Goal: Check status: Check status

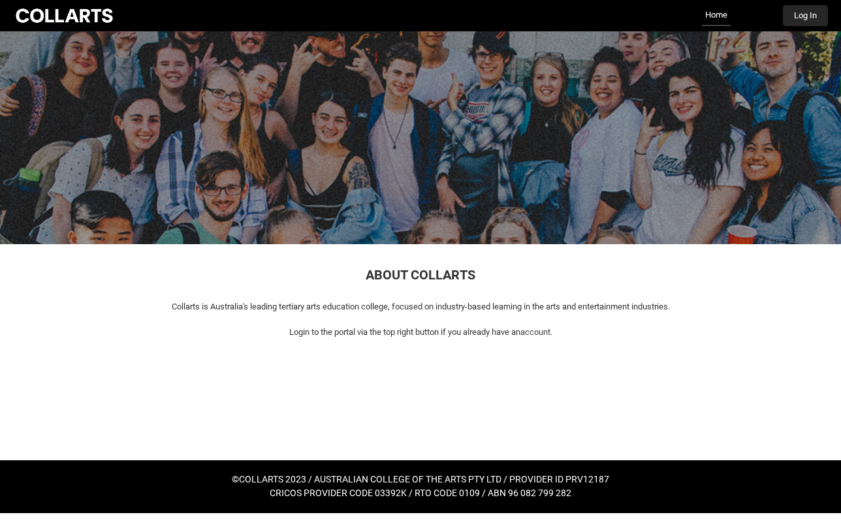
click at [802, 24] on button "Log In" at bounding box center [805, 15] width 45 height 21
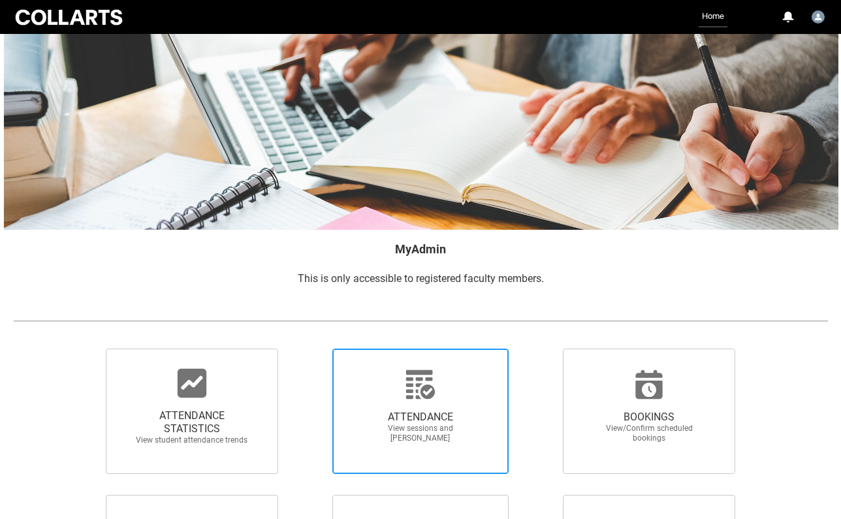
click at [393, 417] on span "ATTENDANCE" at bounding box center [420, 417] width 115 height 13
click at [310, 349] on input "ATTENDANCE View sessions and [PERSON_NAME]" at bounding box center [309, 348] width 1 height 1
radio input "true"
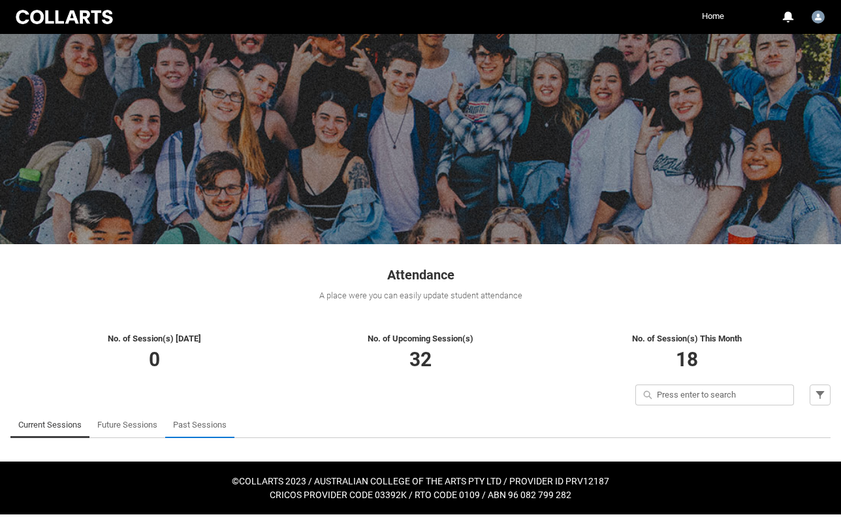
click at [193, 420] on link "Past Sessions" at bounding box center [200, 425] width 54 height 26
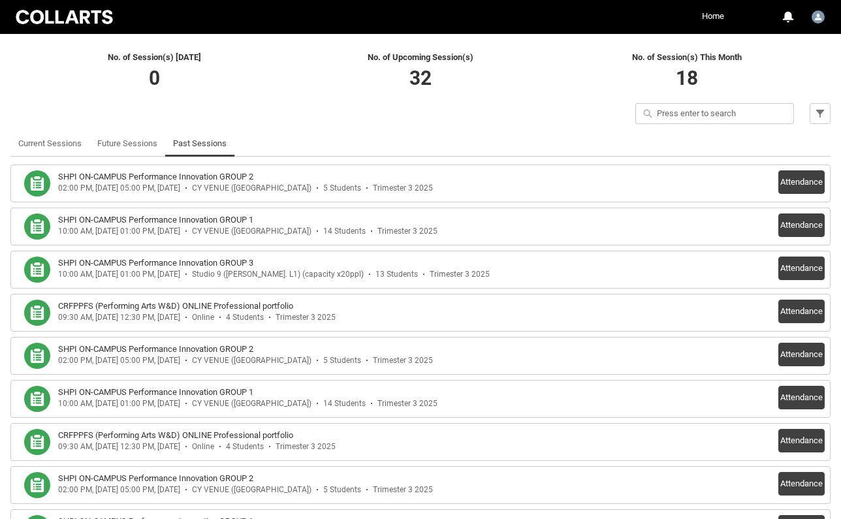
scroll to position [289, 0]
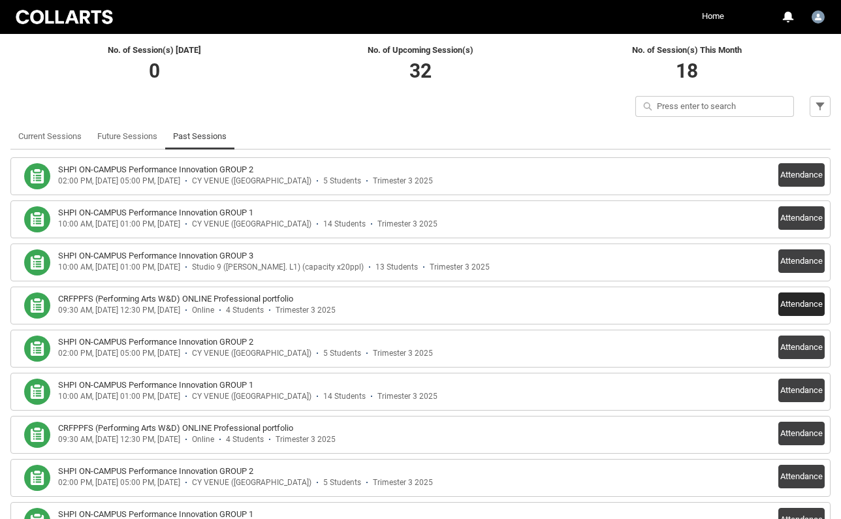
click at [795, 307] on button "Attendance" at bounding box center [801, 304] width 46 height 24
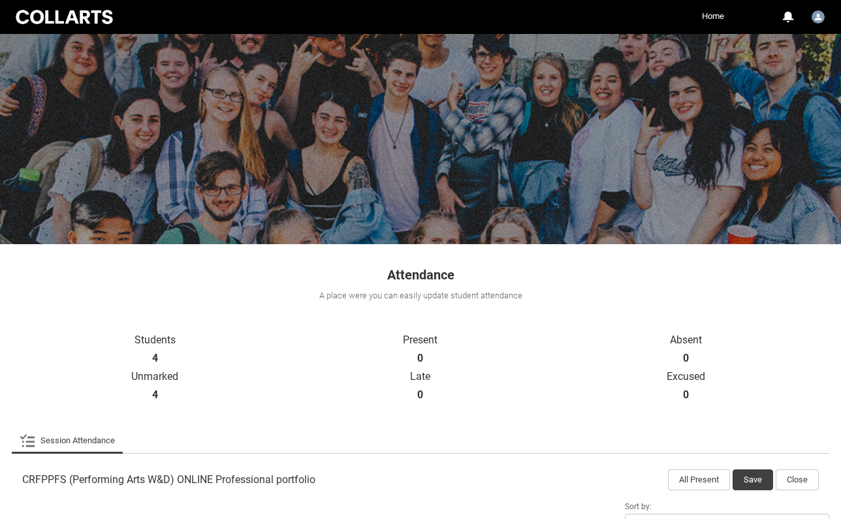
scroll to position [0, 0]
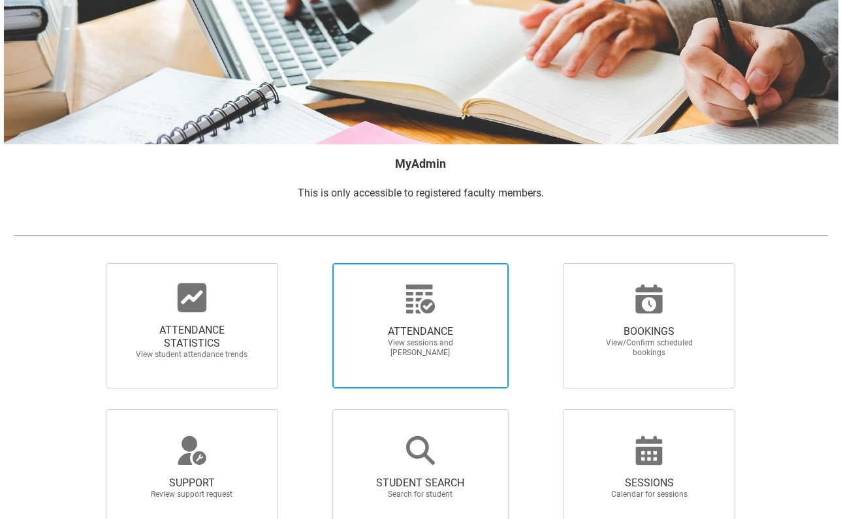
scroll to position [99, 0]
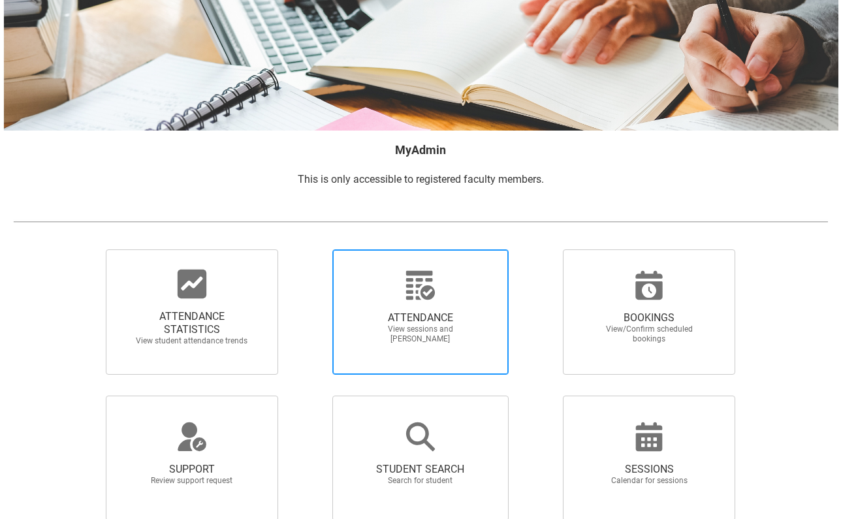
click at [403, 311] on span "ATTENDANCE" at bounding box center [420, 317] width 115 height 13
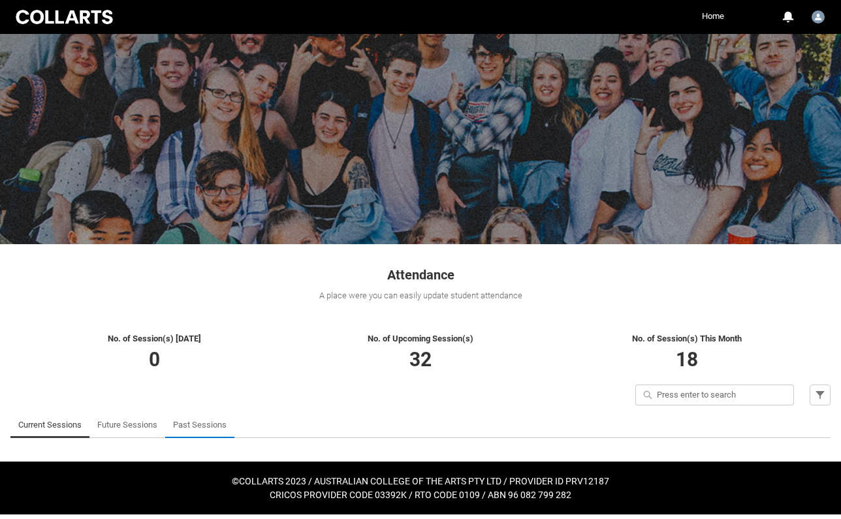
click at [206, 426] on link "Past Sessions" at bounding box center [200, 425] width 54 height 26
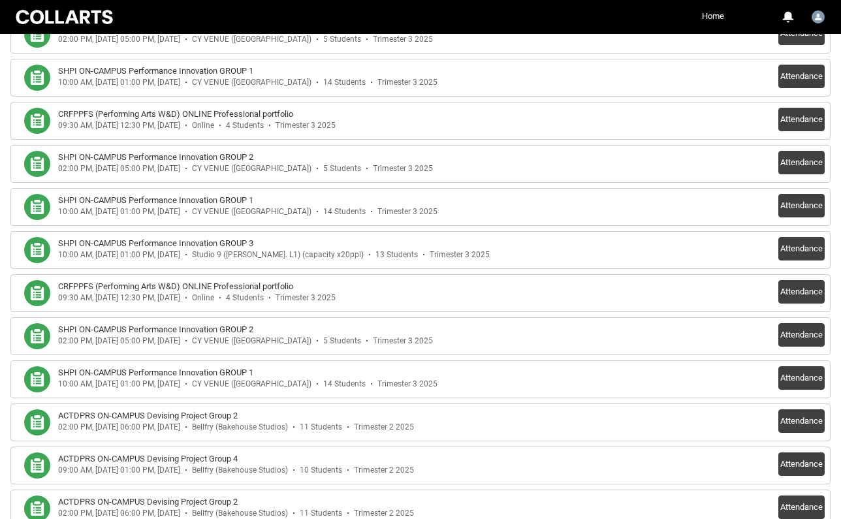
scroll to position [603, 0]
click at [806, 292] on button "Attendance" at bounding box center [801, 292] width 46 height 24
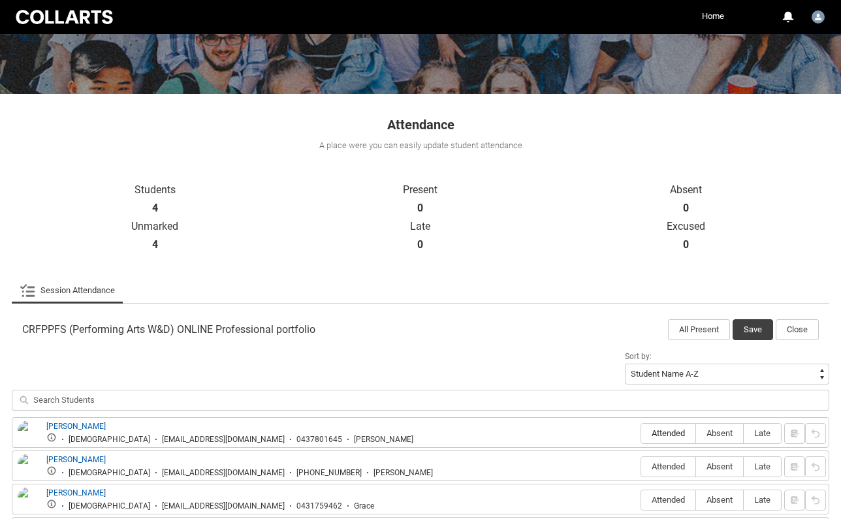
scroll to position [149, 0]
